Goal: Information Seeking & Learning: Compare options

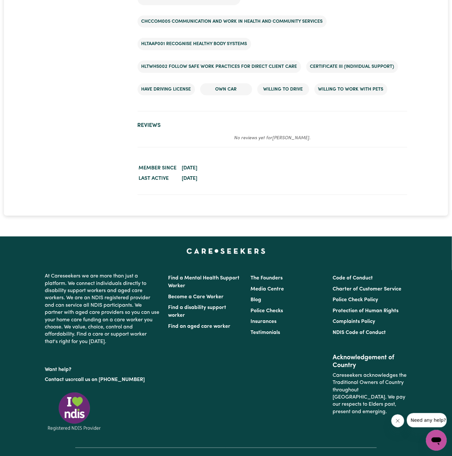
scroll to position [1239, 0]
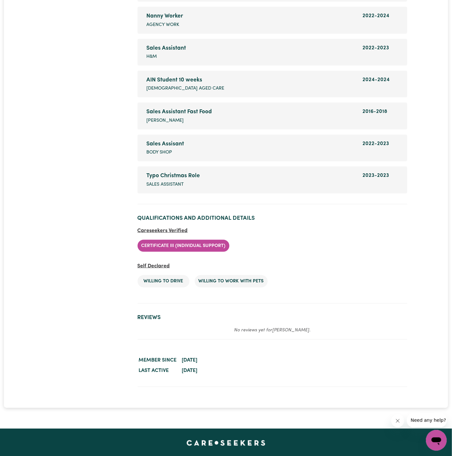
scroll to position [1022, 0]
